Goal: Check status: Check status

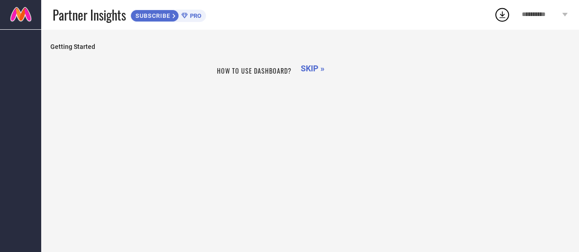
click at [318, 68] on span "SKIP »" at bounding box center [313, 69] width 24 height 10
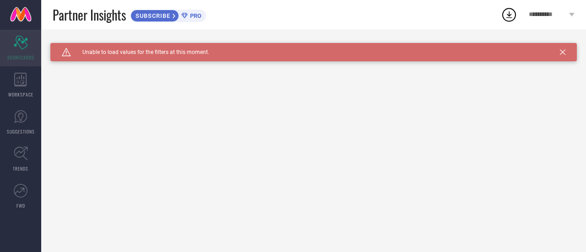
click at [17, 41] on icon at bounding box center [21, 43] width 14 height 14
click at [561, 51] on icon at bounding box center [562, 51] width 5 height 5
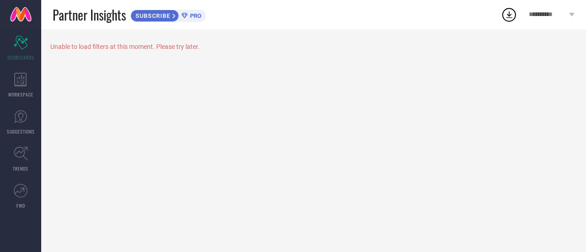
click at [572, 12] on div "**********" at bounding box center [551, 14] width 69 height 29
click at [19, 86] on icon at bounding box center [20, 80] width 12 height 14
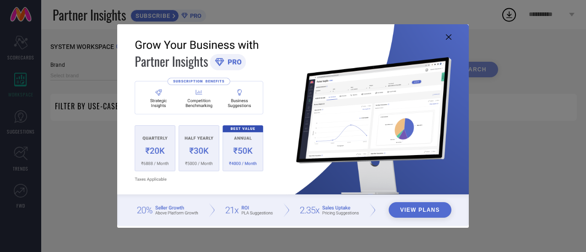
type input "1 STOP FASHION"
type input "All"
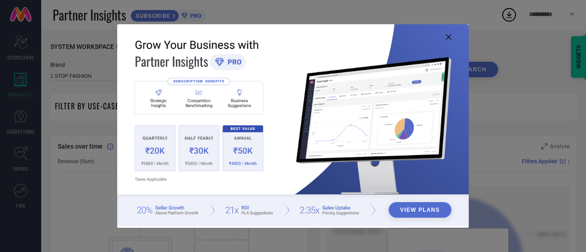
click at [449, 36] on icon at bounding box center [448, 36] width 5 height 5
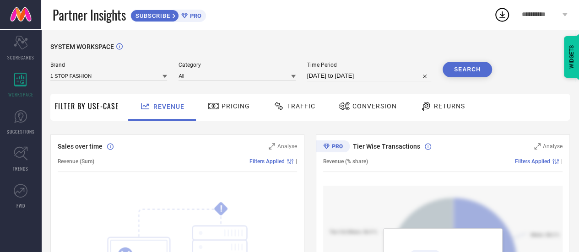
click at [453, 106] on span "Returns" at bounding box center [449, 106] width 31 height 7
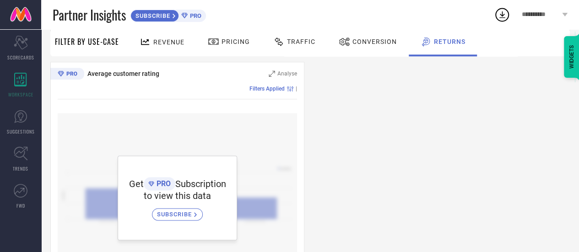
scroll to position [605, 0]
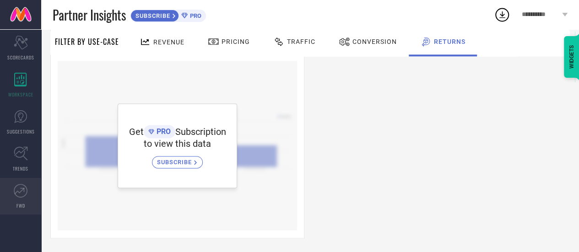
click at [23, 194] on icon at bounding box center [21, 191] width 14 height 14
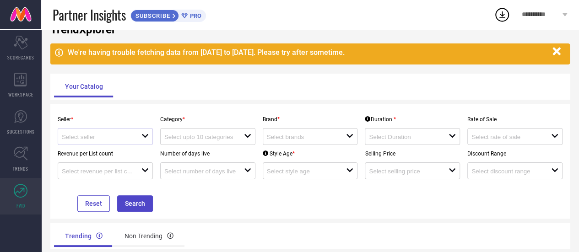
scroll to position [27, 0]
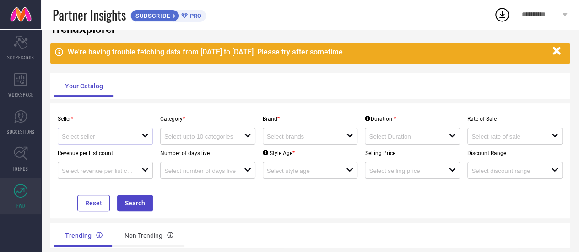
click at [132, 132] on div at bounding box center [102, 136] width 80 height 9
